Goal: Browse casually

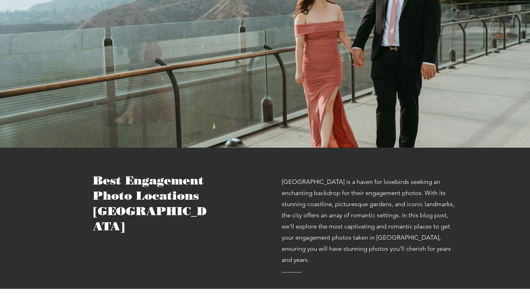
scroll to position [357, 0]
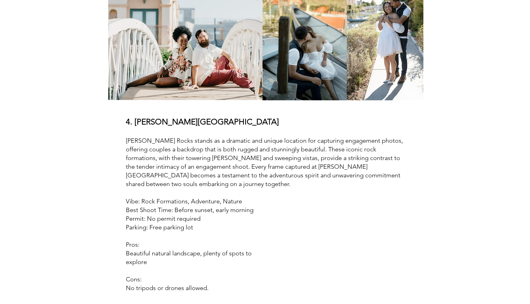
scroll to position [1116, 0]
